Goal: Book appointment/travel/reservation

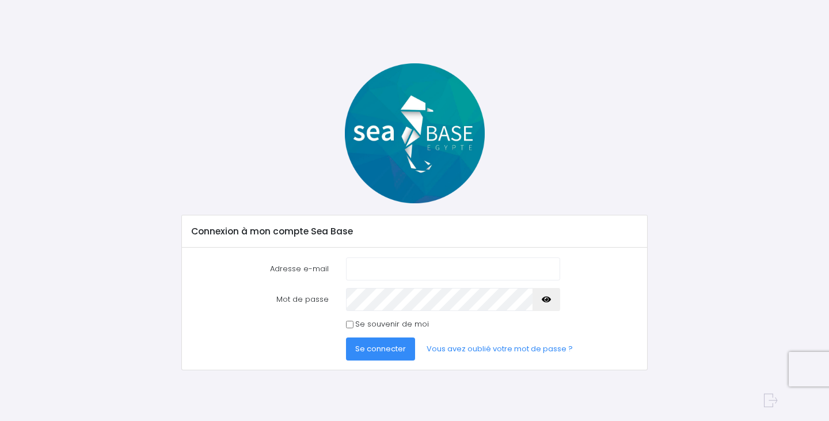
click at [542, 420] on com-1password-button at bounding box center [414, 421] width 829 height 0
type input "nathalie@redseabase.com"
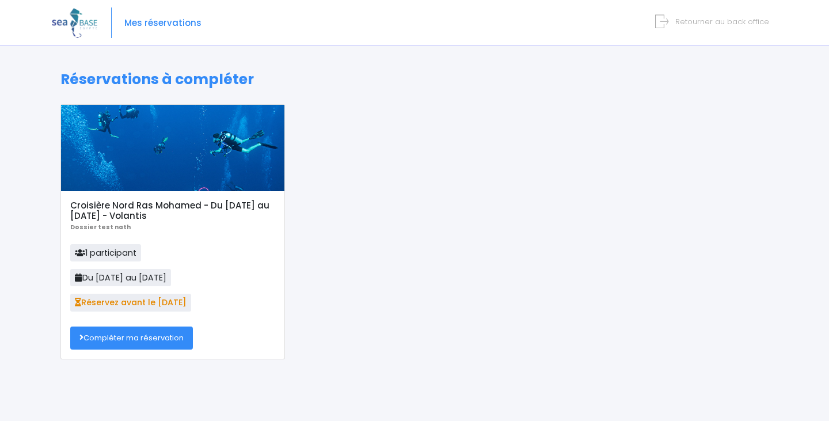
click at [181, 339] on link "Compléter ma réservation" at bounding box center [131, 337] width 123 height 23
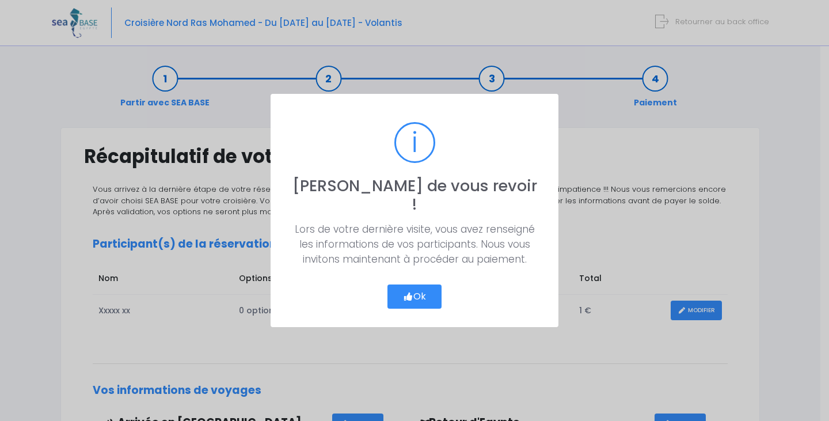
click at [421, 284] on button "Ok" at bounding box center [414, 296] width 54 height 24
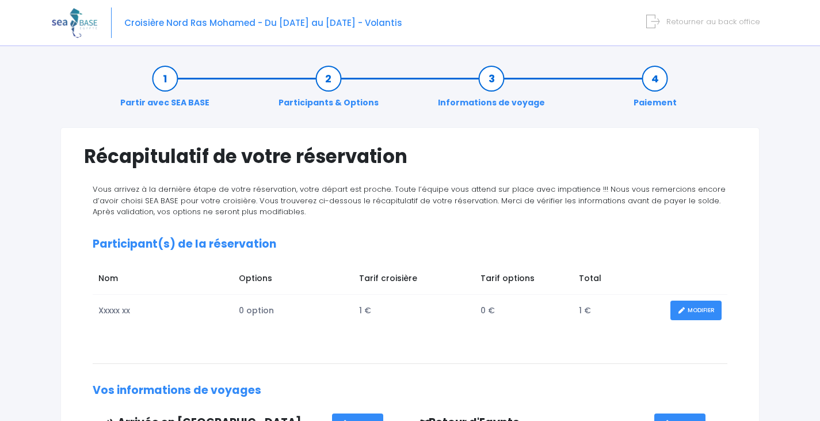
scroll to position [368, 0]
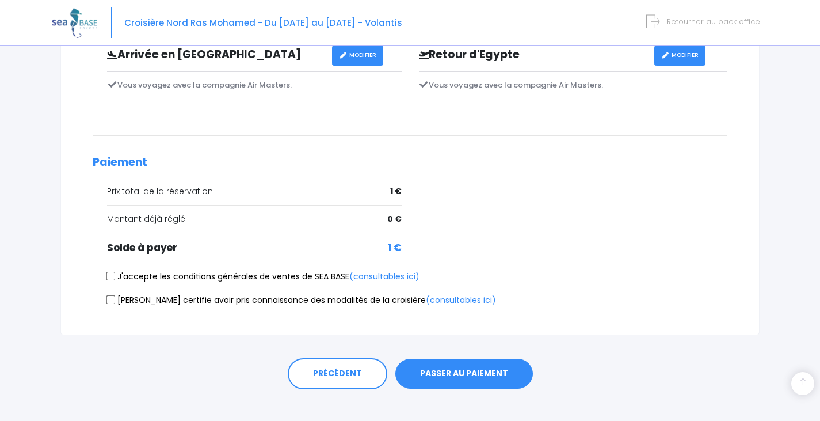
click at [112, 275] on input "J'accepte les conditions générales de ventes de SEA BASE (consultables ici)" at bounding box center [111, 276] width 9 height 9
checkbox input "true"
click at [111, 303] on input "Je certifie avoir pris connaissance des modalités de la croisière (consultables…" at bounding box center [111, 299] width 9 height 9
checkbox input "true"
click at [454, 368] on button "PASSER AU PAIEMENT" at bounding box center [465, 374] width 138 height 30
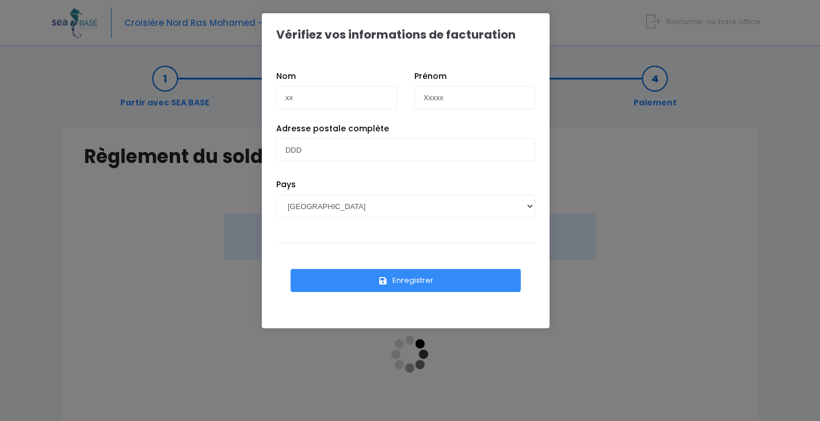
click at [446, 277] on button "Enregistrer" at bounding box center [406, 280] width 230 height 23
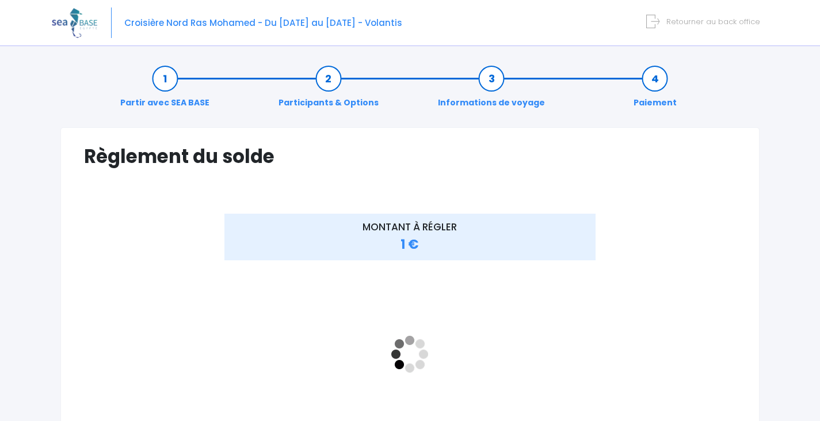
scroll to position [222, 0]
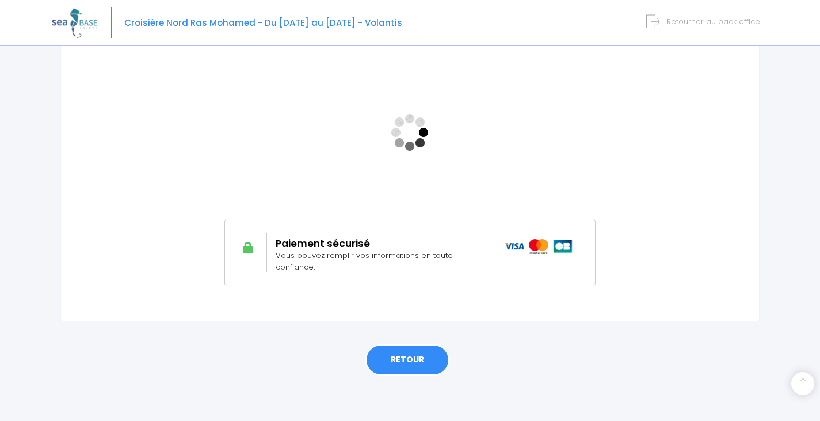
click at [412, 356] on link "RETOUR" at bounding box center [408, 359] width 84 height 31
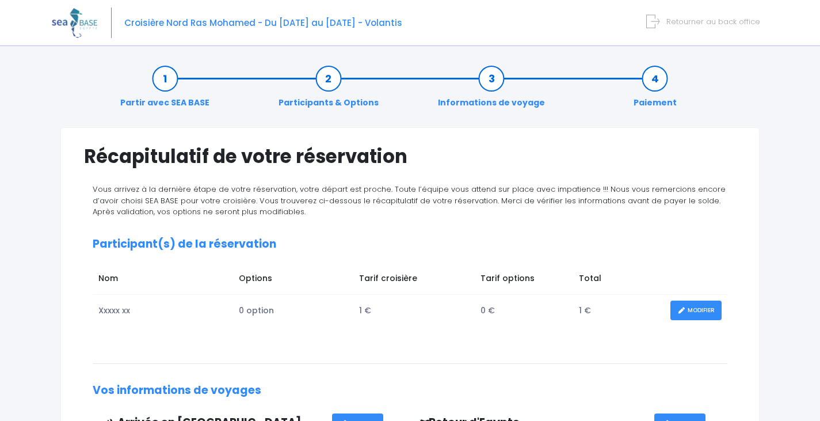
scroll to position [368, 0]
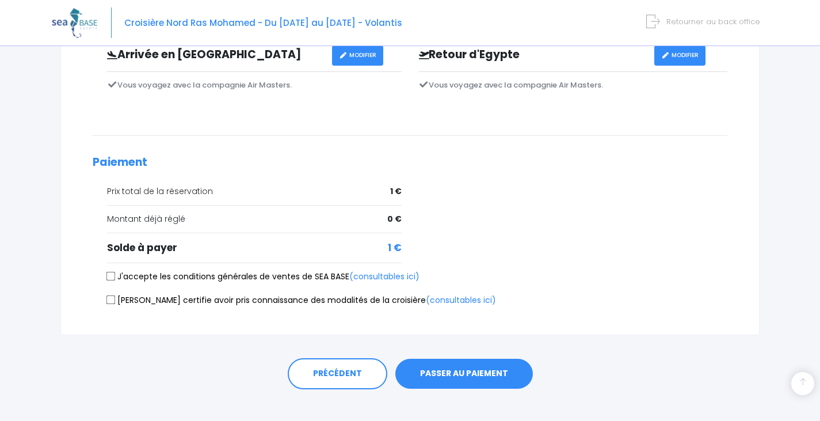
click at [111, 280] on label "J'accepte les conditions générales de ventes de SEA BASE (consultables ici)" at bounding box center [263, 277] width 313 height 12
click at [111, 280] on input "J'accepte les conditions générales de ventes de SEA BASE (consultables ici)" at bounding box center [111, 276] width 9 height 9
checkbox input "true"
click at [110, 294] on label "[PERSON_NAME] certifie avoir pris connaissance des modalités de la croisière (c…" at bounding box center [301, 300] width 389 height 12
click at [110, 295] on input "[PERSON_NAME] certifie avoir pris connaissance des modalités de la croisière (c…" at bounding box center [111, 299] width 9 height 9
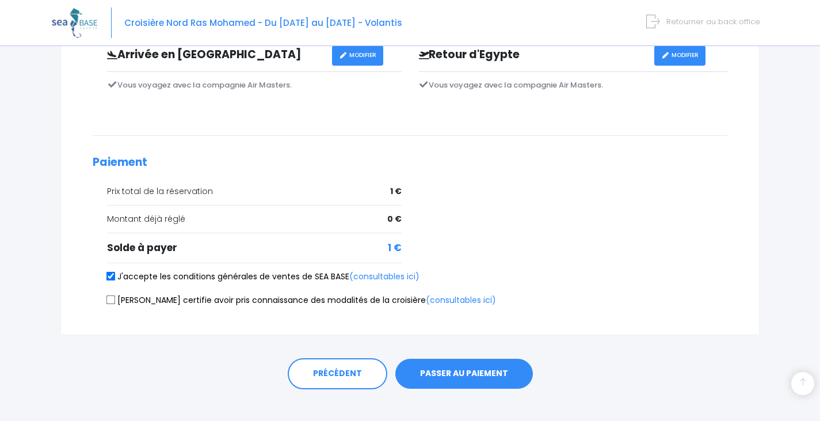
checkbox input "true"
click at [458, 375] on button "PASSER AU PAIEMENT" at bounding box center [465, 374] width 138 height 30
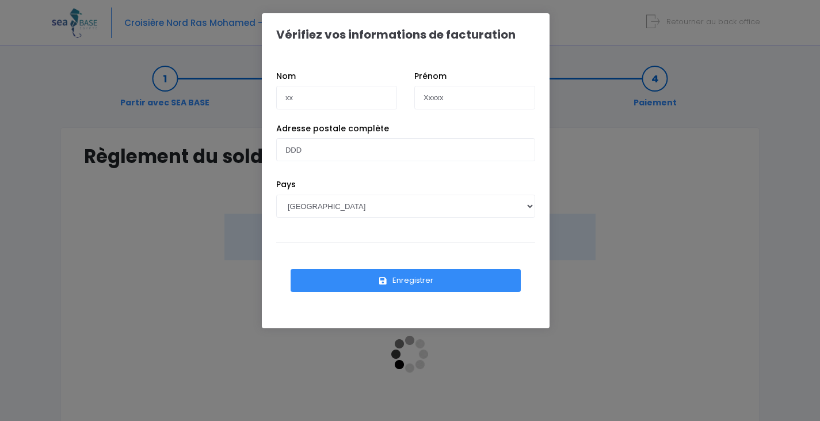
click at [439, 277] on button "Enregistrer" at bounding box center [406, 280] width 230 height 23
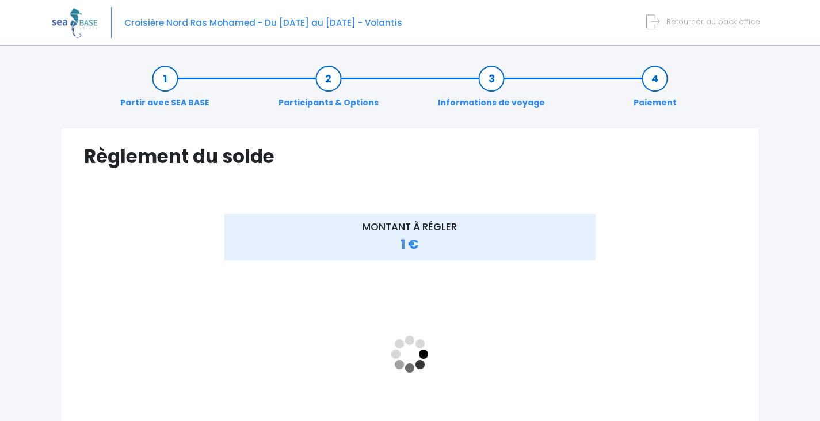
click at [724, 22] on span "Retourner au back office" at bounding box center [714, 21] width 94 height 11
